Goal: Navigation & Orientation: Find specific page/section

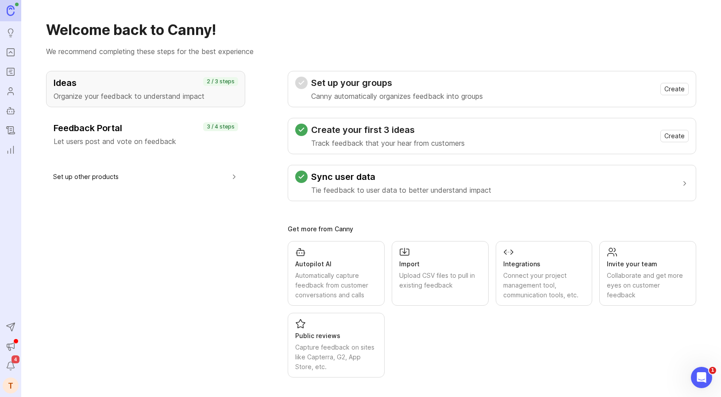
click at [10, 72] on icon "Roadmaps" at bounding box center [10, 72] width 2 height 0
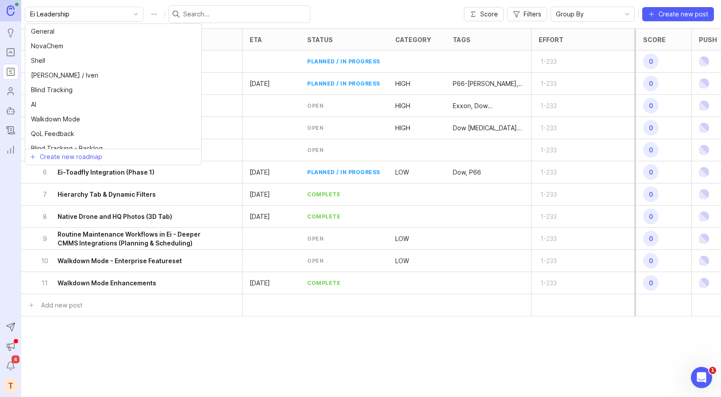
click at [96, 17] on input "Ei Leadership" at bounding box center [79, 14] width 98 height 10
click at [79, 130] on li "QoL Feedback" at bounding box center [113, 133] width 176 height 15
type input "QoL Feedback"
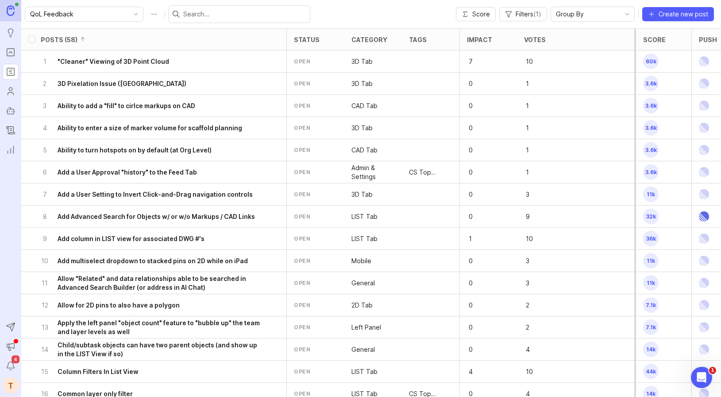
click at [654, 36] on div "Score" at bounding box center [654, 39] width 23 height 7
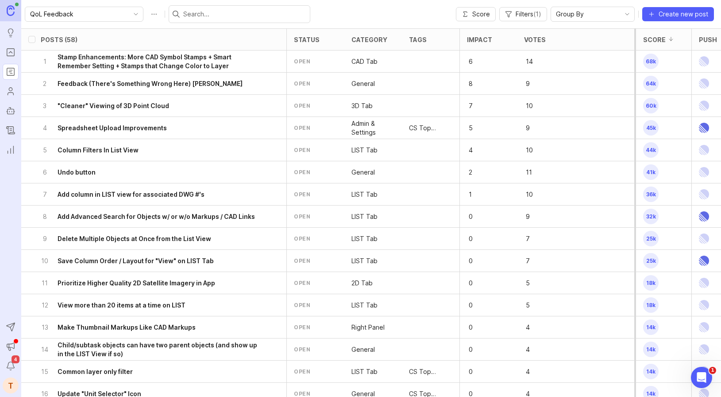
click at [151, 56] on h6 "Stamp Enhancements: More CAD Symbol Stamps + Smart Remember Setting + Stamps th…" at bounding box center [160, 62] width 204 height 18
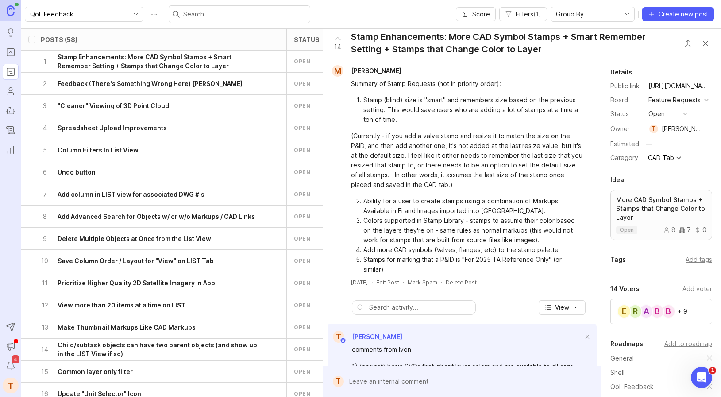
click at [712, 89] on button "copy icon" at bounding box center [718, 86] width 12 height 12
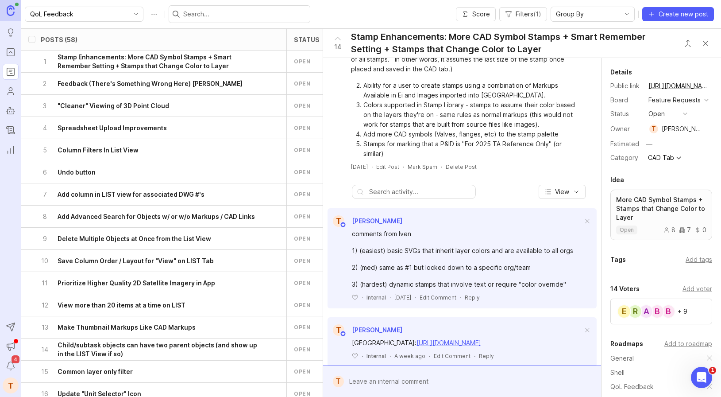
scroll to position [114, 0]
